Goal: Navigation & Orientation: Find specific page/section

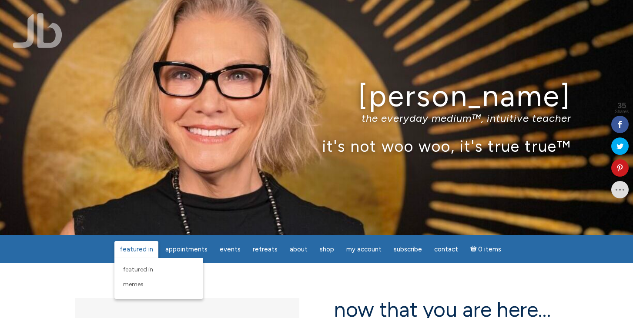
click at [140, 246] on span "featured in" at bounding box center [137, 249] width 34 height 8
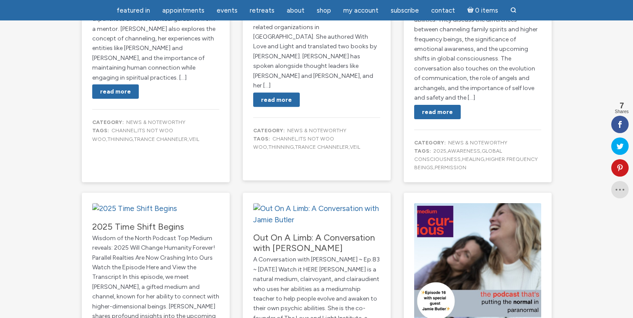
scroll to position [383, 0]
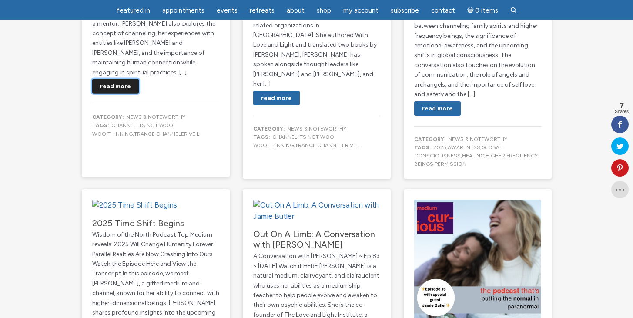
click at [119, 79] on link "Read More" at bounding box center [115, 86] width 47 height 14
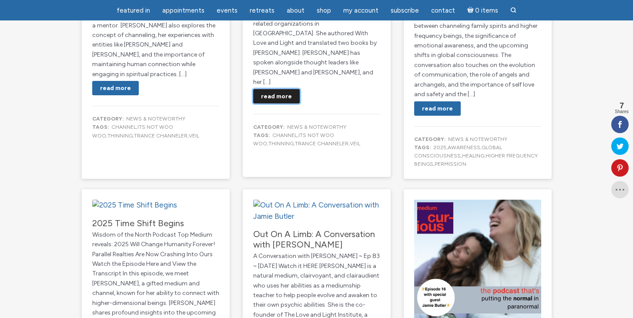
click at [274, 89] on link "Read More" at bounding box center [276, 96] width 47 height 14
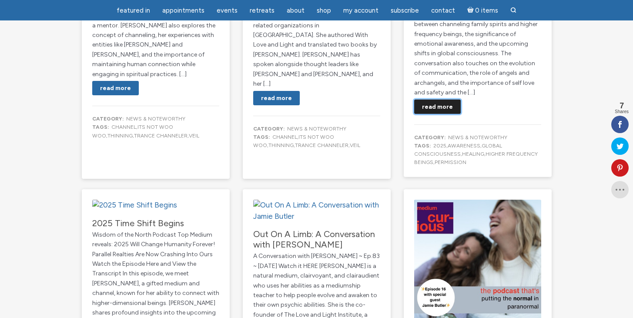
click at [430, 99] on link "Read More" at bounding box center [437, 106] width 47 height 14
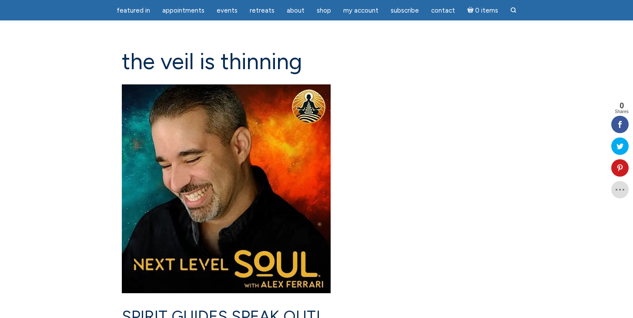
scroll to position [17, 0]
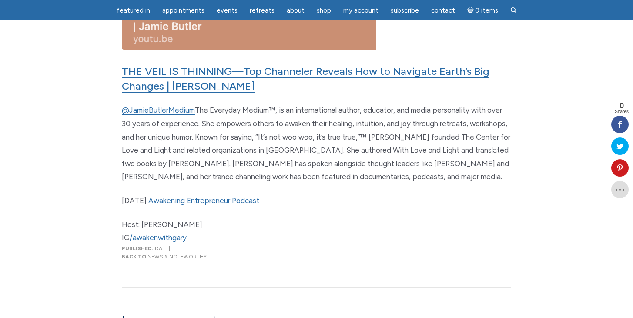
scroll to position [279, 0]
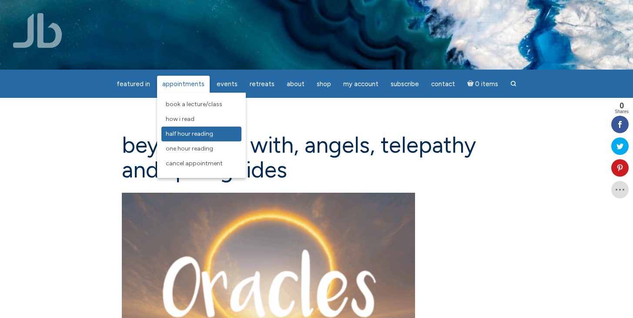
click at [186, 133] on span "Half Hour Reading" at bounding box center [189, 133] width 47 height 7
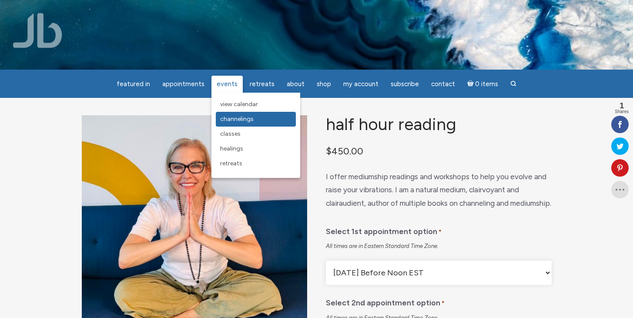
click at [225, 115] on link "Channelings" at bounding box center [256, 119] width 80 height 15
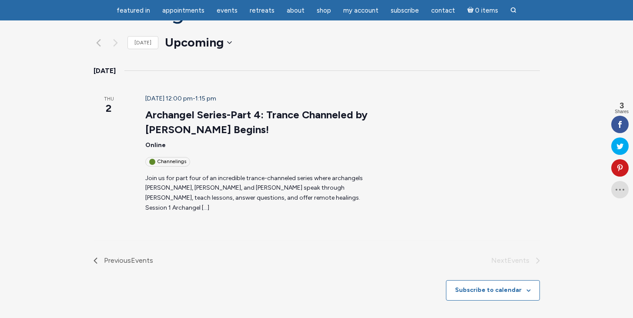
scroll to position [104, 0]
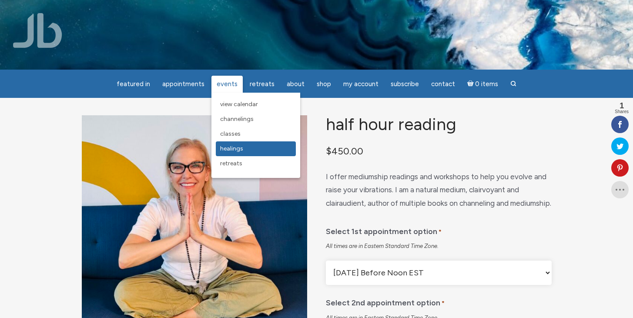
click at [225, 149] on span "Healings" at bounding box center [231, 148] width 23 height 7
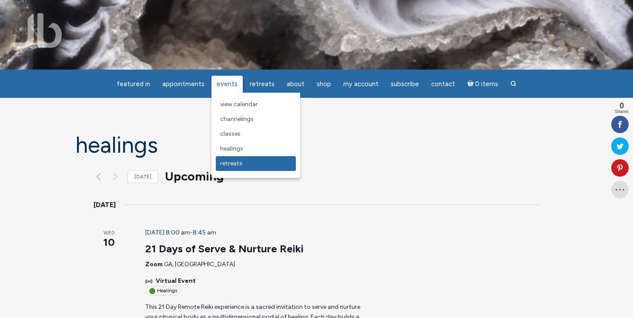
click at [230, 164] on span "Retreats" at bounding box center [231, 163] width 22 height 7
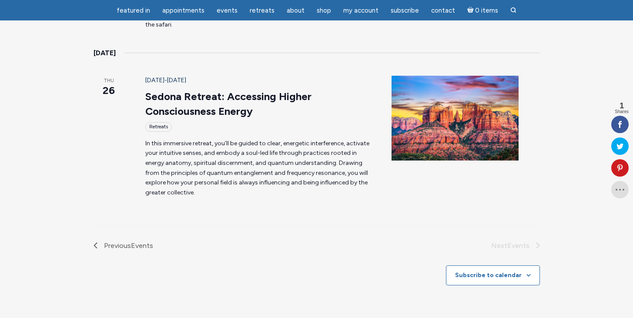
scroll to position [383, 0]
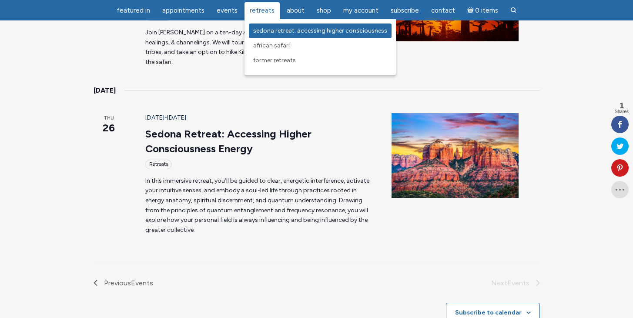
click at [268, 29] on span "Sedona Retreat: Accessing Higher Consciousness" at bounding box center [320, 30] width 134 height 7
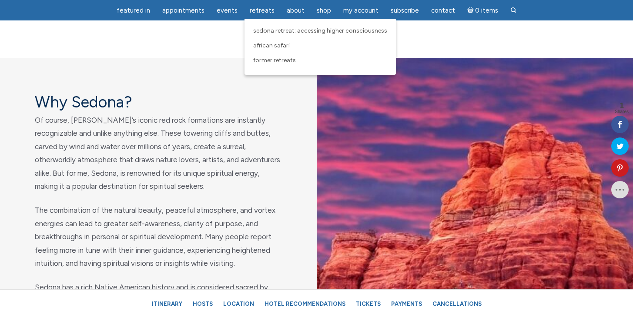
scroll to position [696, 0]
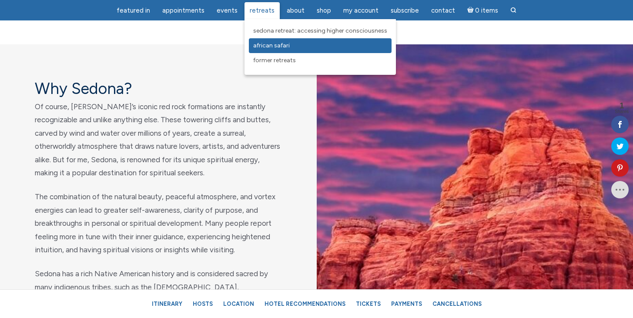
click at [261, 46] on span "African Safari" at bounding box center [271, 45] width 37 height 7
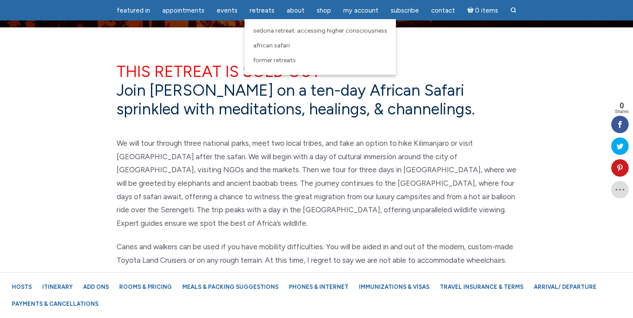
scroll to position [331, 0]
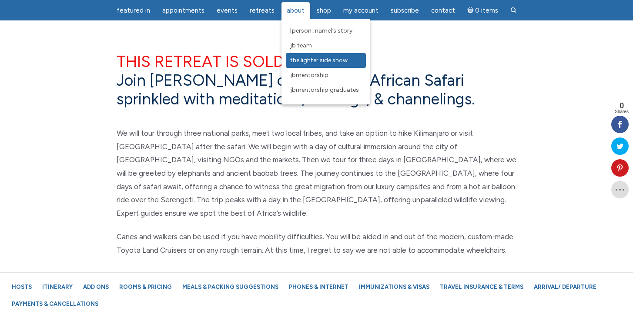
click at [292, 58] on span "The Lighter Side Show" at bounding box center [318, 60] width 57 height 7
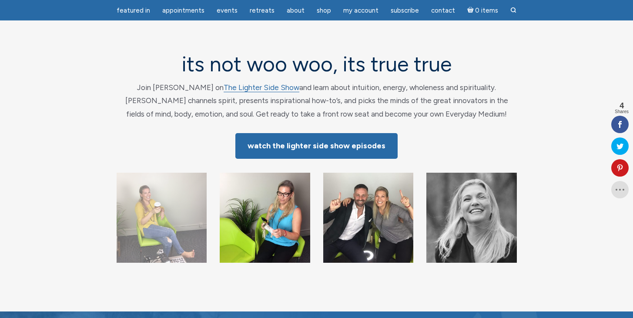
scroll to position [17, 0]
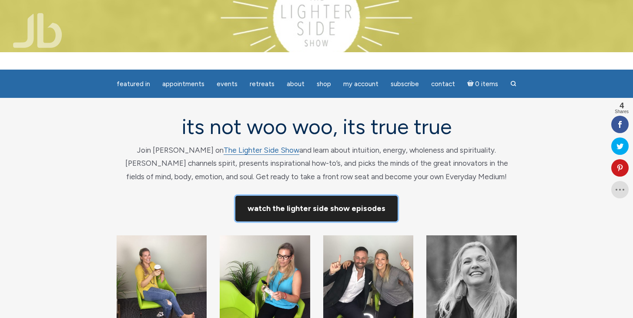
click at [275, 207] on link "Watch The Lighter Side Show Episodes" at bounding box center [316, 209] width 162 height 26
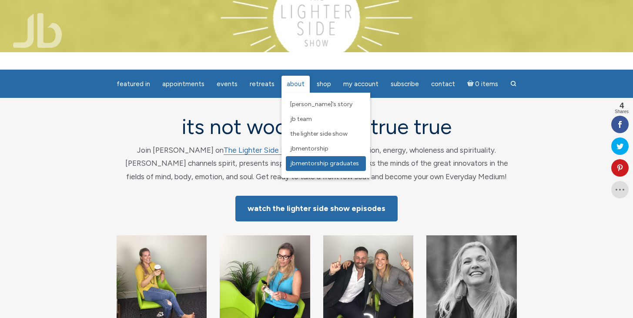
click at [294, 164] on span "JBMentorship Graduates" at bounding box center [324, 163] width 69 height 7
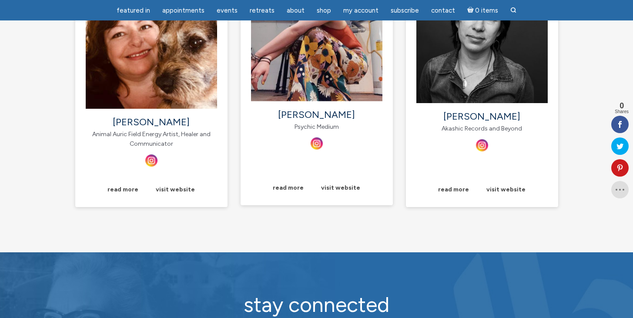
scroll to position [1236, 0]
